Goal: Book appointment/travel/reservation

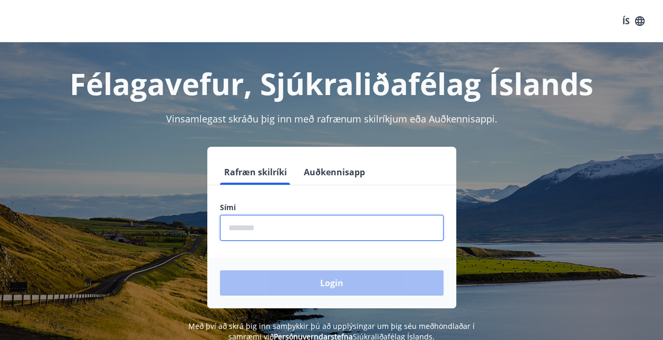
click at [284, 232] on input "phone" at bounding box center [332, 228] width 224 height 26
type input "********"
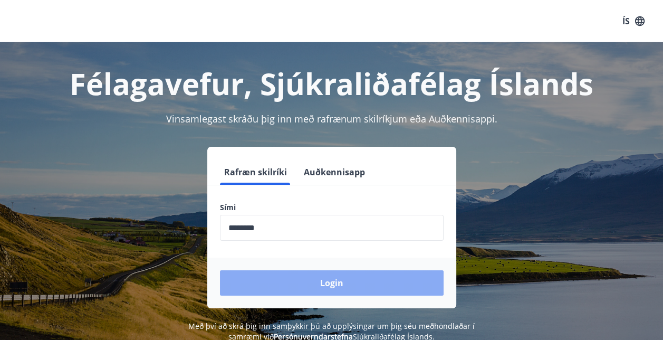
click at [329, 282] on button "Login" at bounding box center [332, 282] width 224 height 25
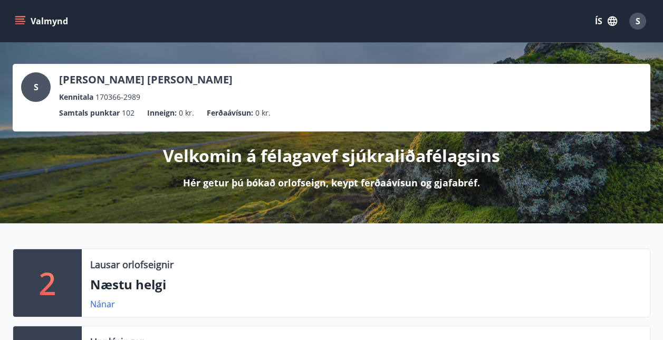
click at [21, 18] on icon "menu" at bounding box center [19, 18] width 9 height 1
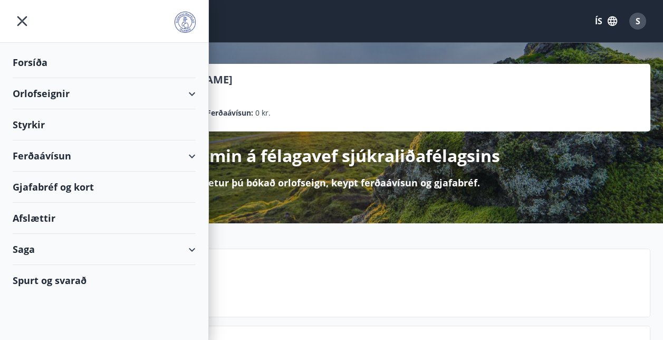
click at [43, 95] on div "Orlofseignir" at bounding box center [104, 93] width 183 height 31
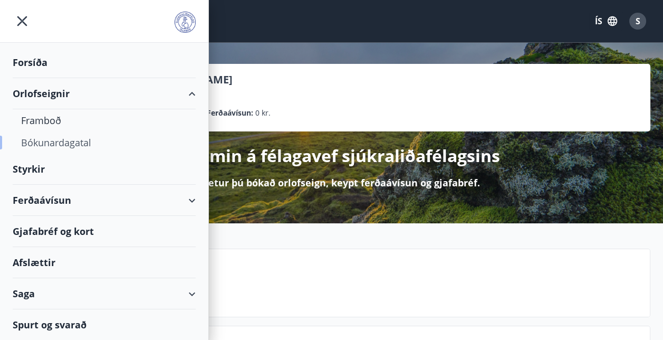
click at [68, 143] on div "Bókunardagatal" at bounding box center [104, 142] width 166 height 22
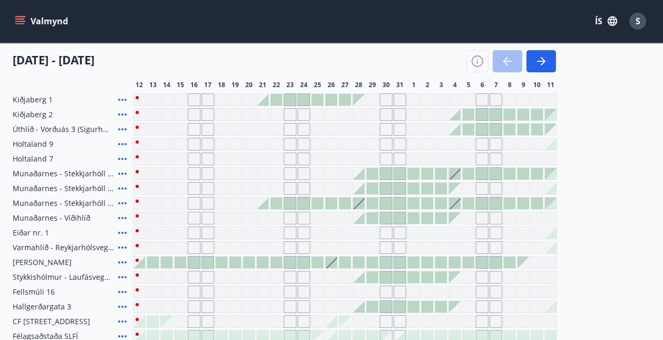
scroll to position [128, 0]
click at [541, 61] on icon "button" at bounding box center [541, 61] width 8 height 1
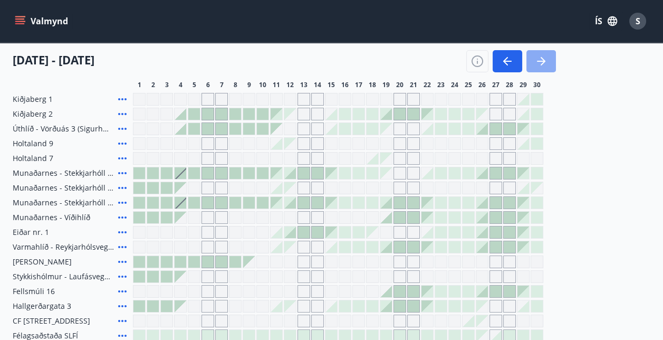
click at [541, 61] on icon "button" at bounding box center [541, 61] width 8 height 1
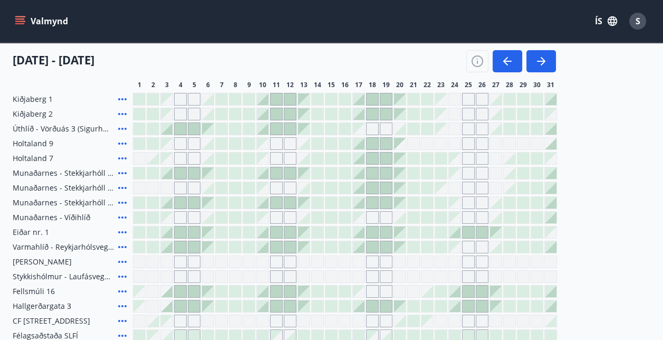
click at [264, 175] on div at bounding box center [263, 173] width 12 height 12
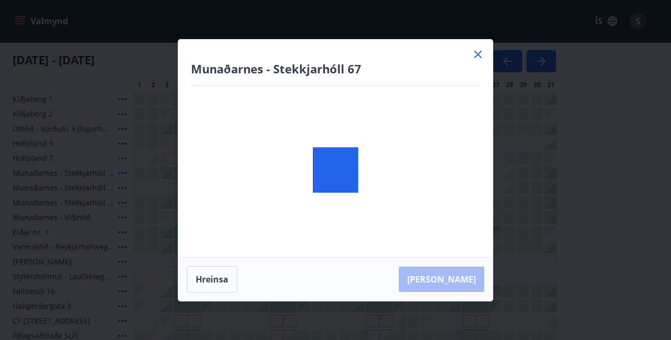
click at [266, 171] on div "Munaðarnes - Stekkjarhóll 67" at bounding box center [335, 148] width 314 height 217
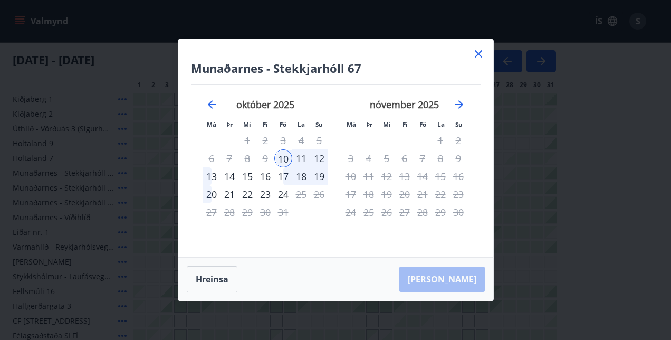
click at [211, 178] on div "13" at bounding box center [211, 176] width 18 height 18
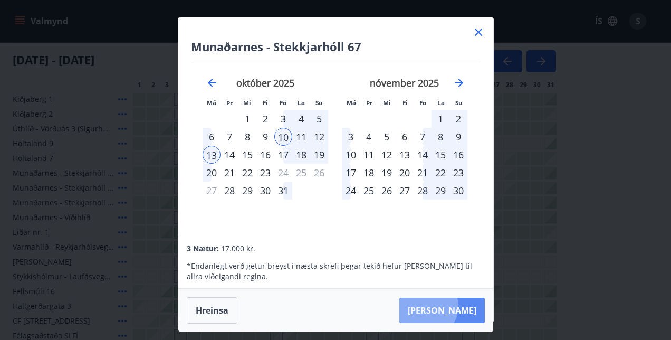
click at [459, 306] on button "[PERSON_NAME]" at bounding box center [441, 309] width 85 height 25
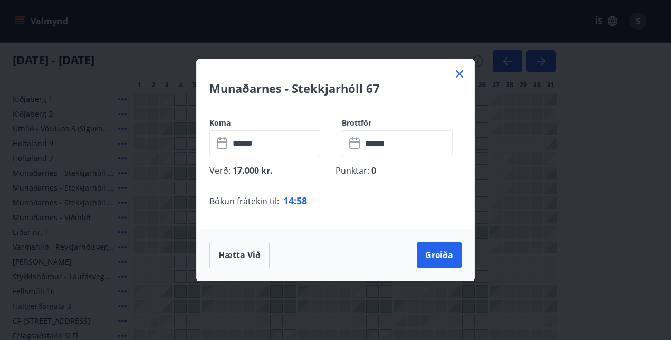
click at [458, 76] on icon at bounding box center [459, 73] width 13 height 13
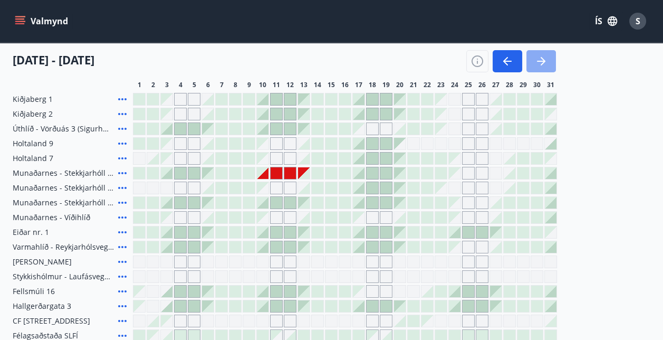
click at [555, 59] on button "button" at bounding box center [541, 61] width 30 height 22
